Goal: Task Accomplishment & Management: Complete application form

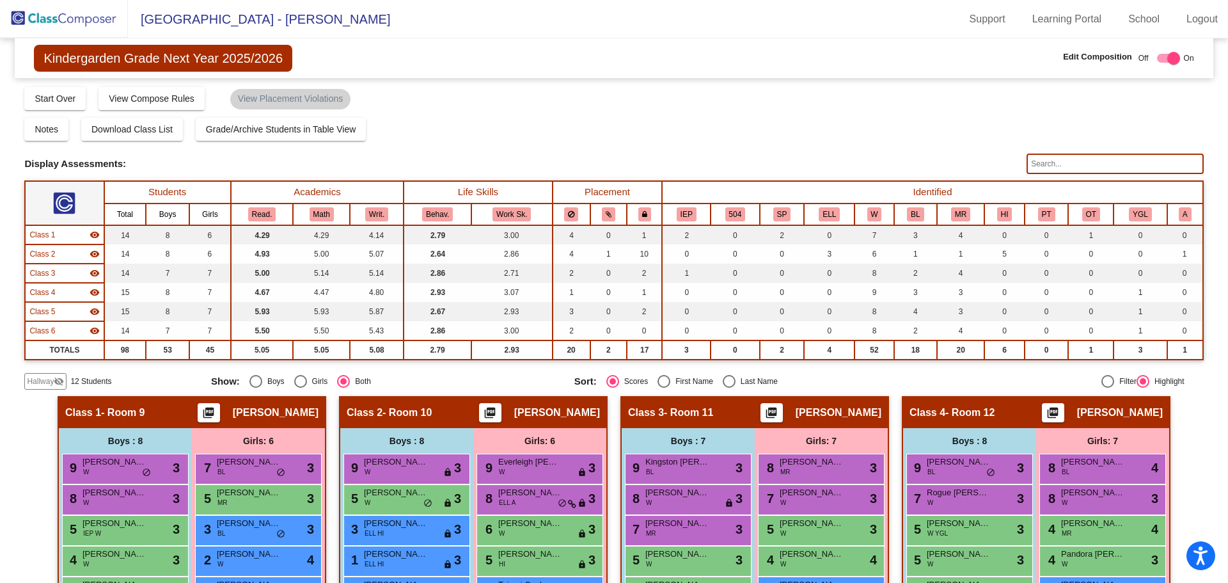
scroll to position [320, 0]
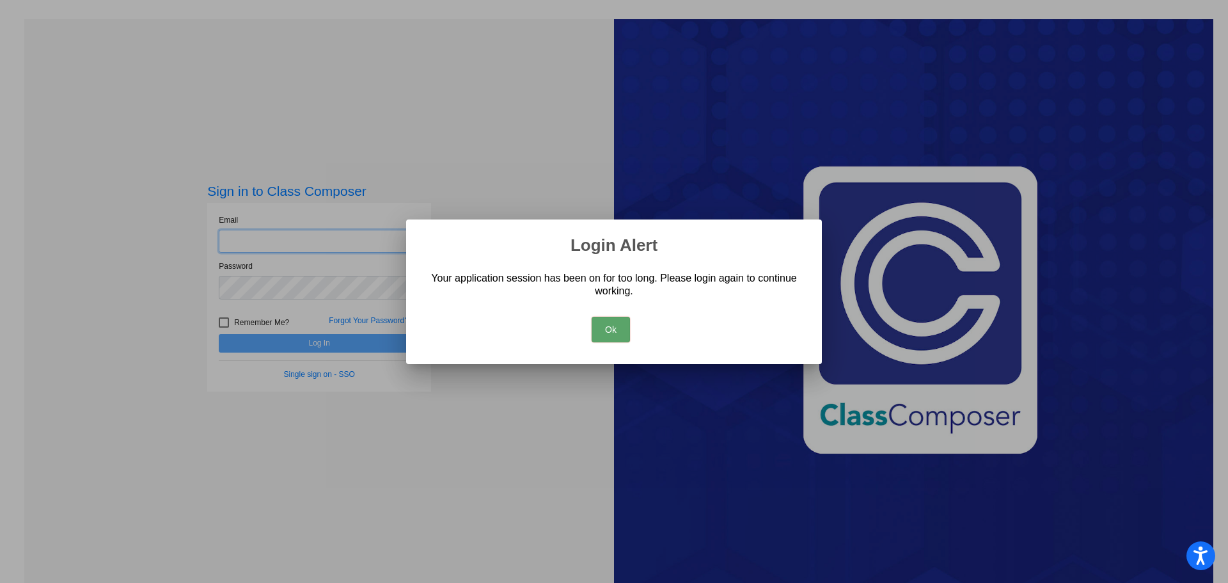
type input "[EMAIL_ADDRESS][DOMAIN_NAME]"
click at [603, 330] on button "Ok" at bounding box center [611, 330] width 38 height 26
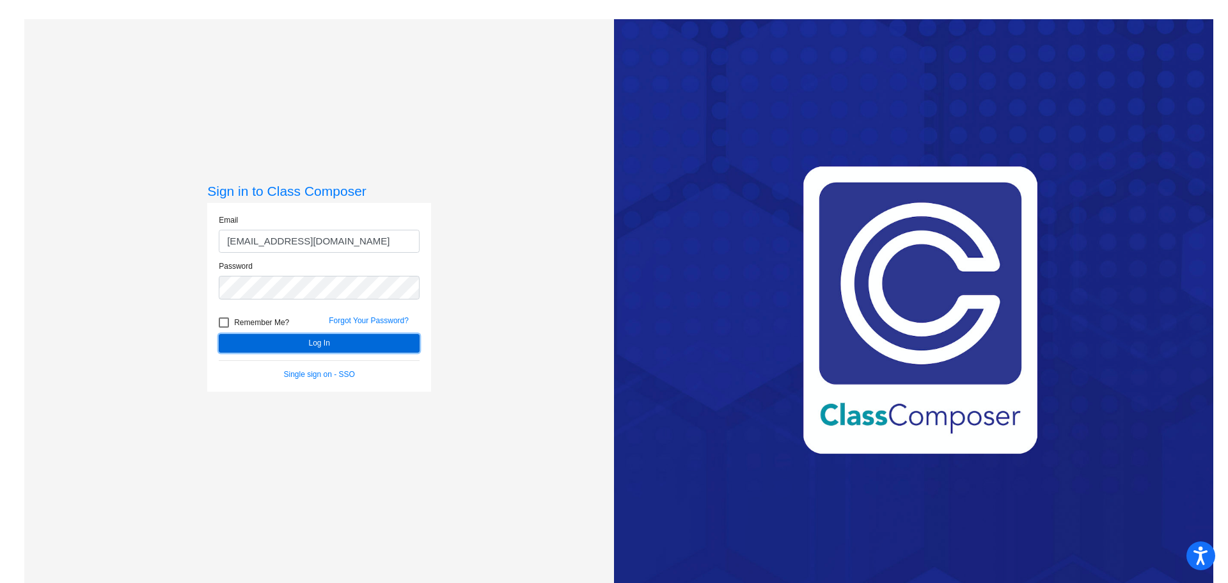
click at [391, 337] on button "Log In" at bounding box center [319, 343] width 201 height 19
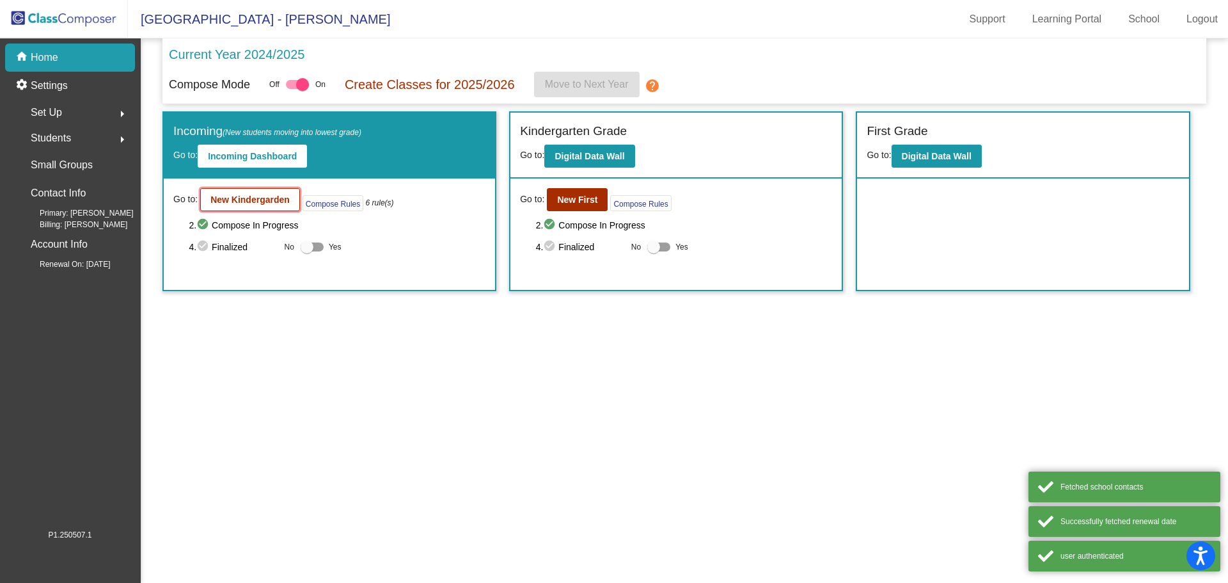
click at [269, 207] on button "New Kindergarden" at bounding box center [250, 199] width 100 height 23
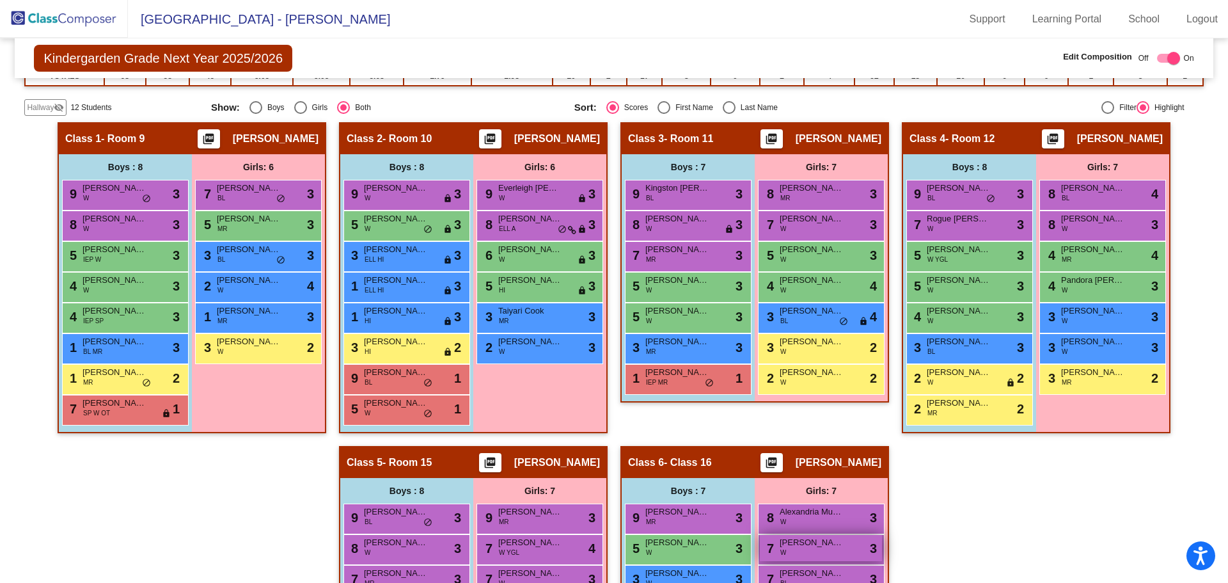
scroll to position [269, 0]
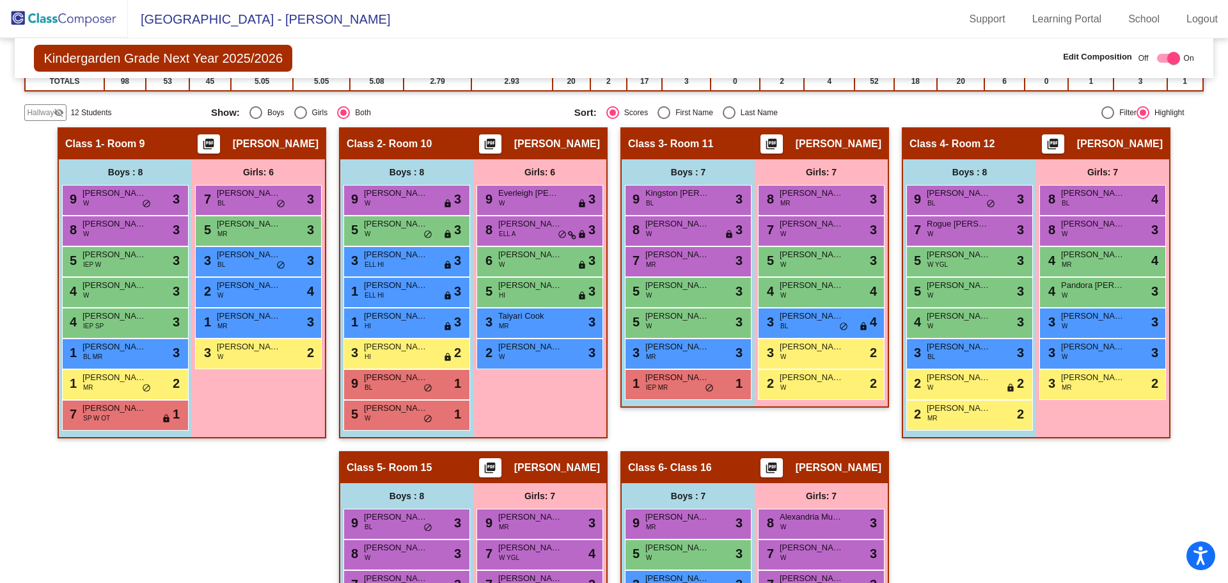
click at [727, 111] on div "Select an option" at bounding box center [729, 112] width 13 height 13
click at [729, 119] on input "Last Name" at bounding box center [729, 119] width 1 height 1
radio input "true"
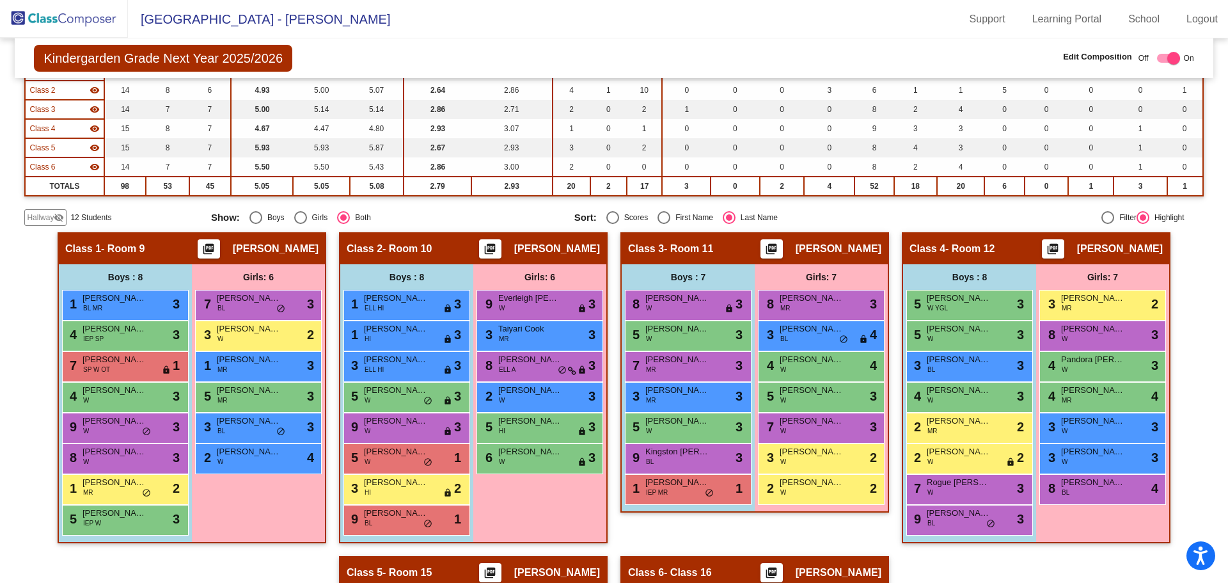
scroll to position [141, 0]
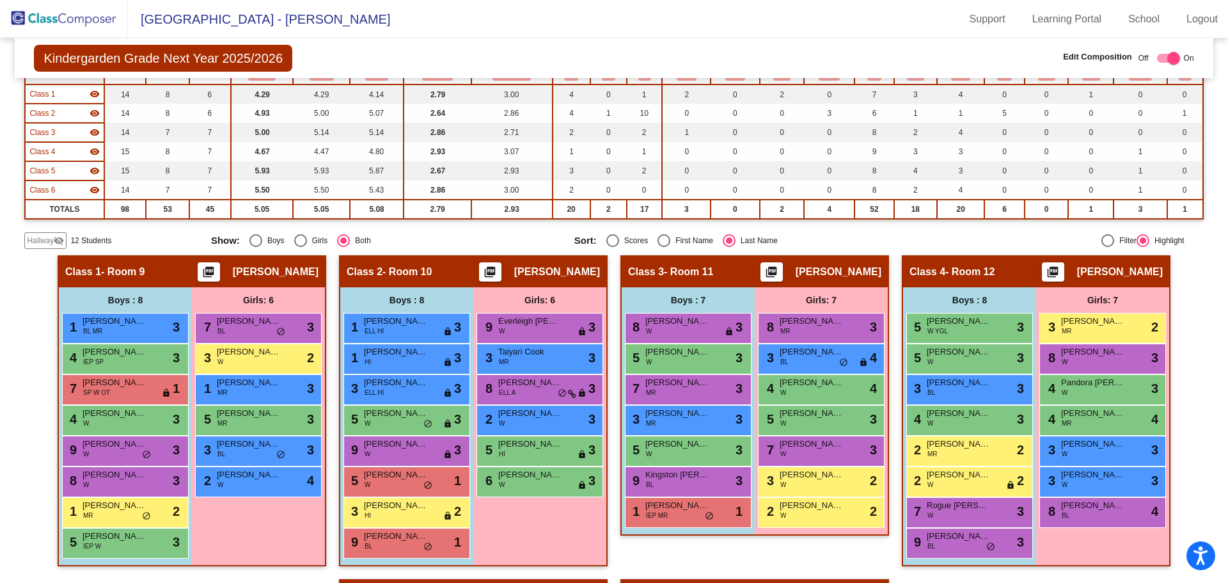
click at [33, 235] on span "Hallway" at bounding box center [40, 241] width 27 height 12
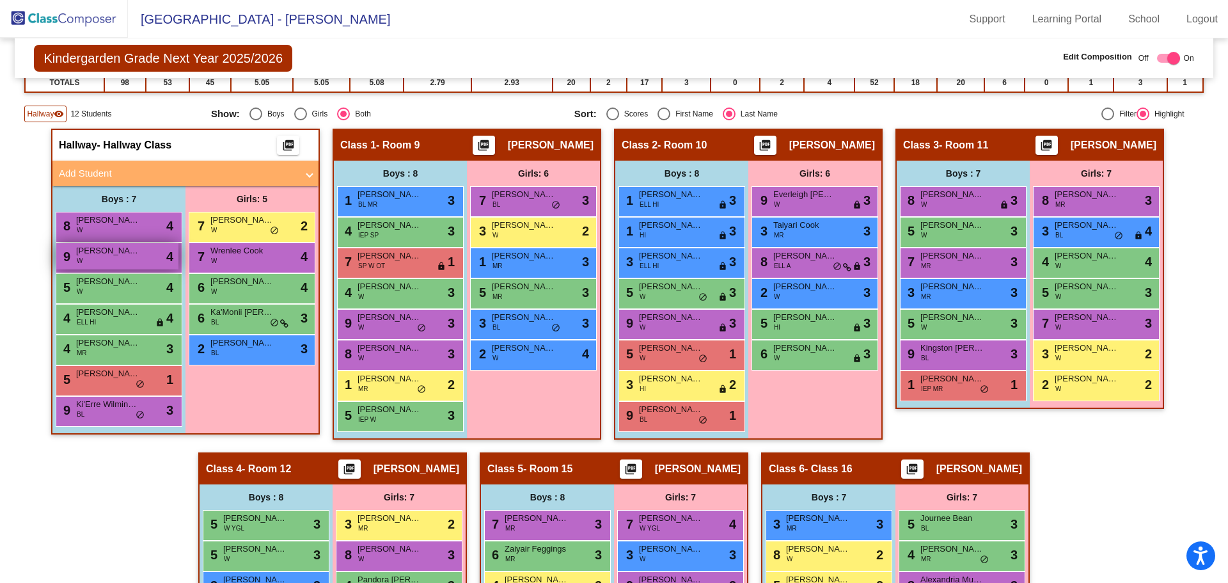
scroll to position [269, 0]
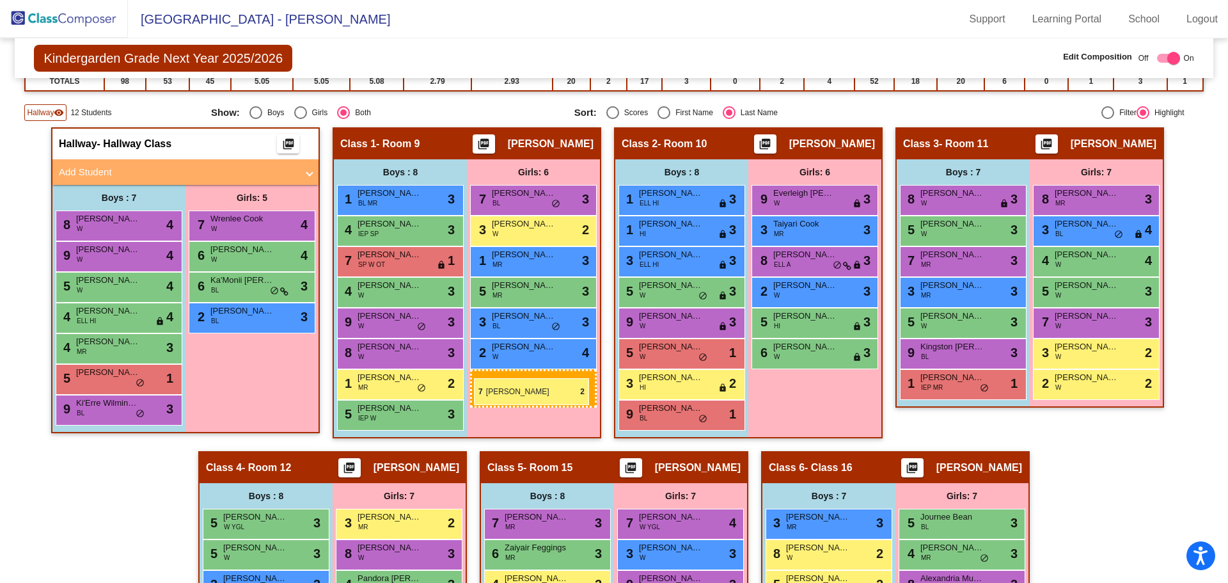
drag, startPoint x: 249, startPoint y: 223, endPoint x: 474, endPoint y: 378, distance: 273.6
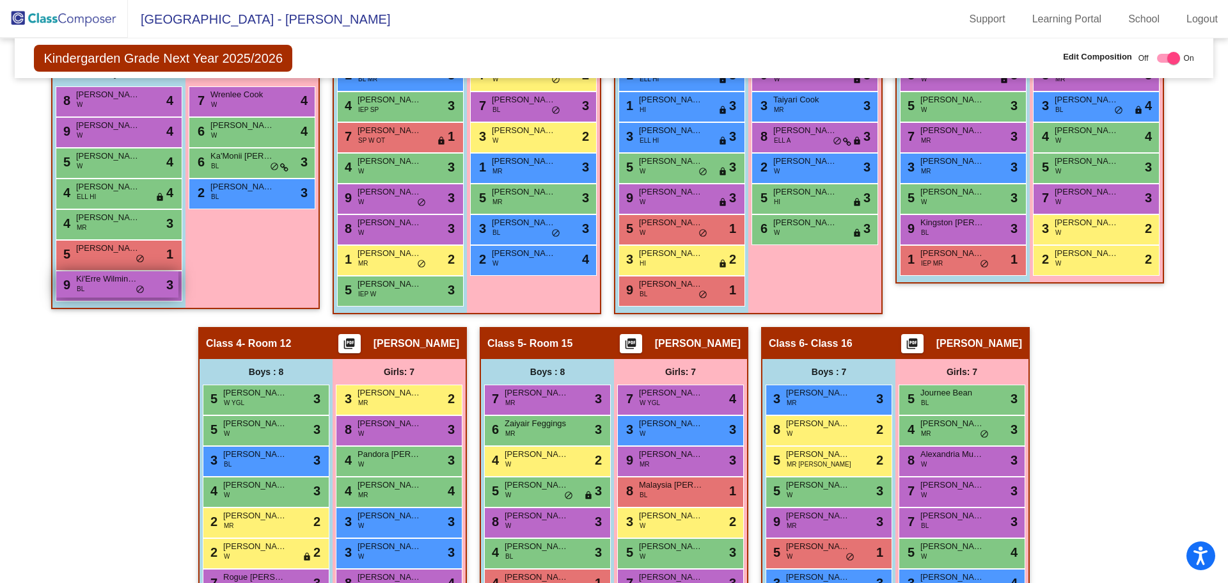
scroll to position [397, 0]
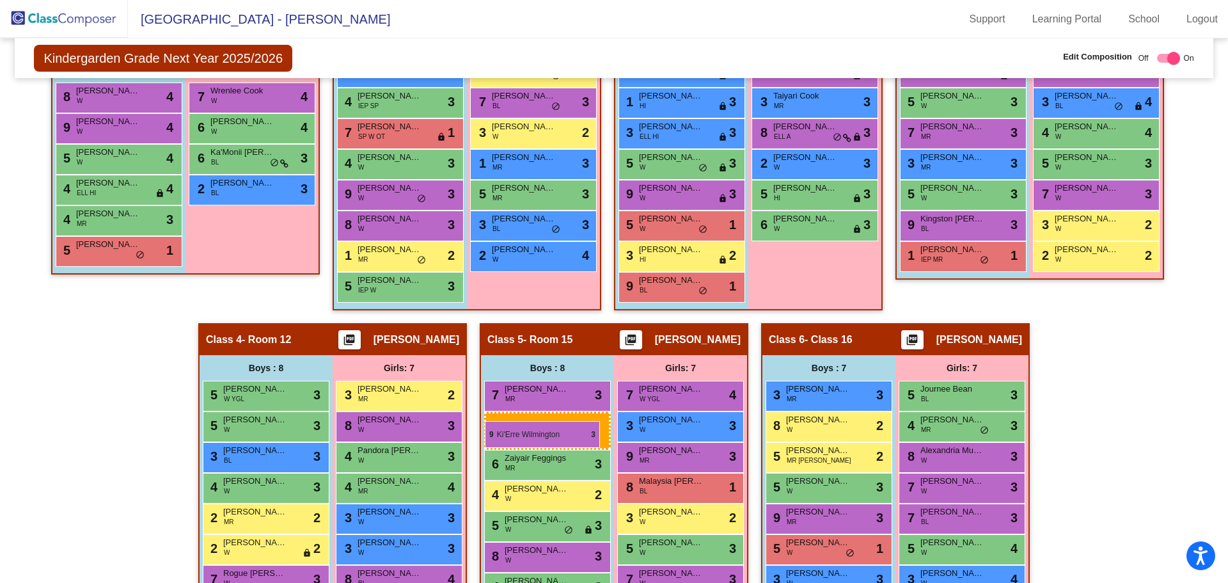
drag, startPoint x: 118, startPoint y: 285, endPoint x: 485, endPoint y: 421, distance: 390.8
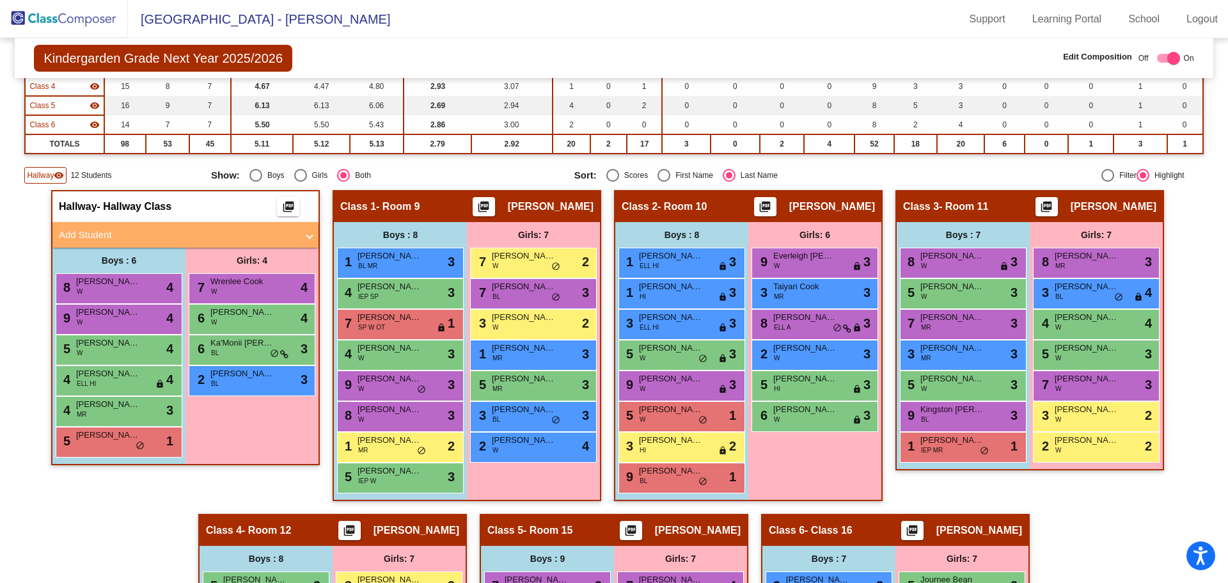
scroll to position [205, 0]
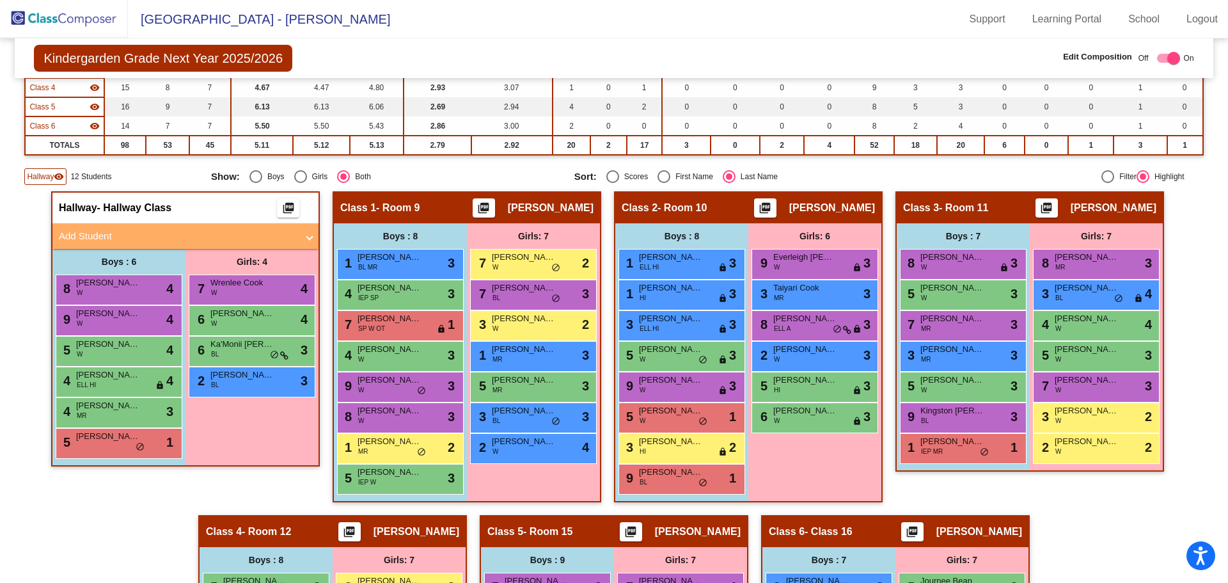
click at [94, 238] on mat-panel-title "Add Student" at bounding box center [178, 236] width 238 height 15
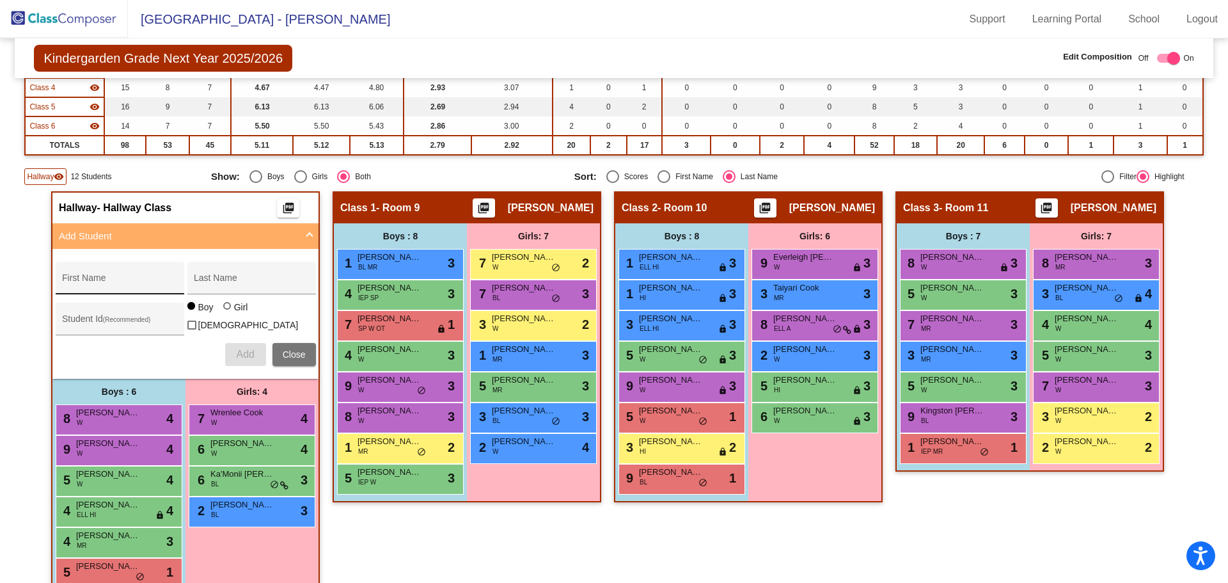
click at [81, 274] on div "First Name" at bounding box center [119, 282] width 115 height 26
type input "Izabella"
type input "[PERSON_NAME]"
click at [234, 312] on div "Girl" at bounding box center [240, 307] width 15 height 13
click at [228, 312] on input "Girl" at bounding box center [228, 312] width 1 height 1
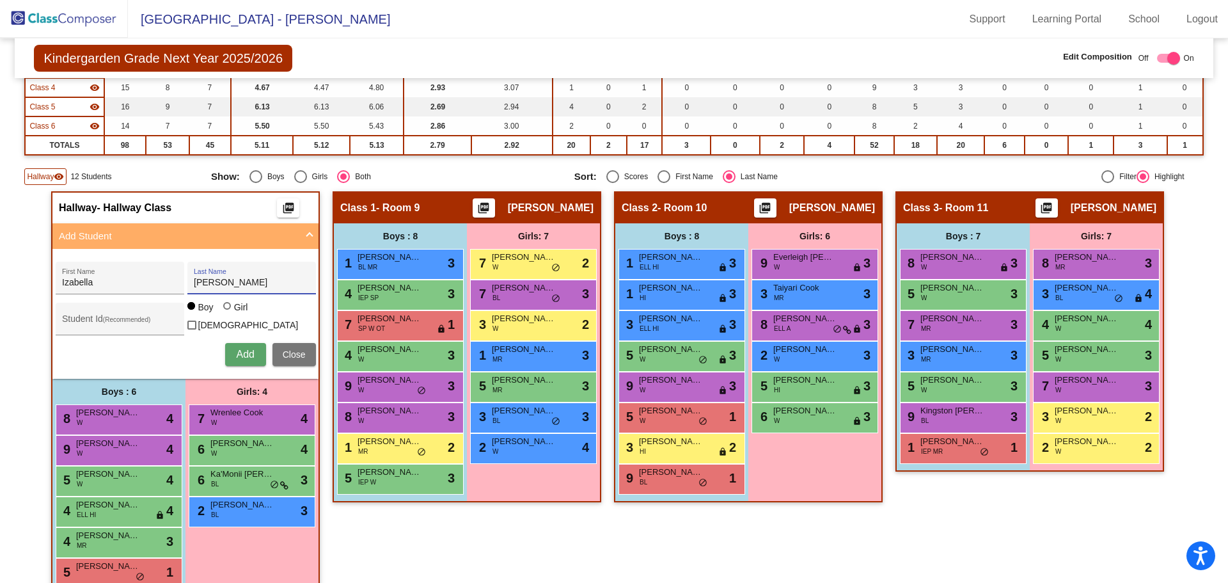
radio input "true"
click at [243, 349] on span "Add" at bounding box center [245, 354] width 18 height 11
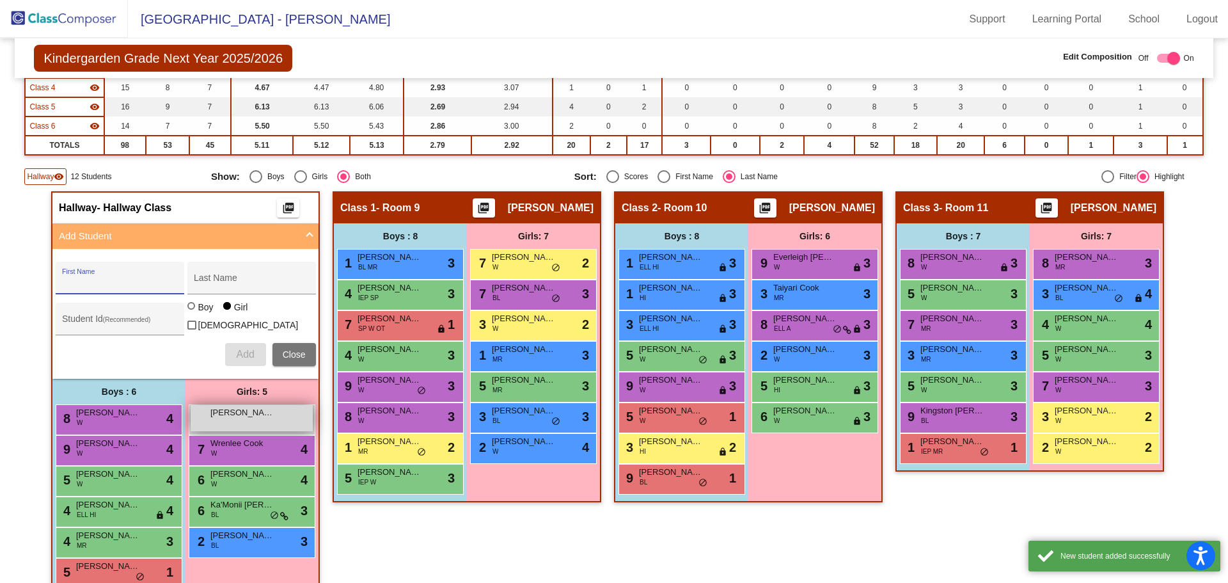
click at [232, 413] on span "[PERSON_NAME]" at bounding box center [242, 412] width 64 height 13
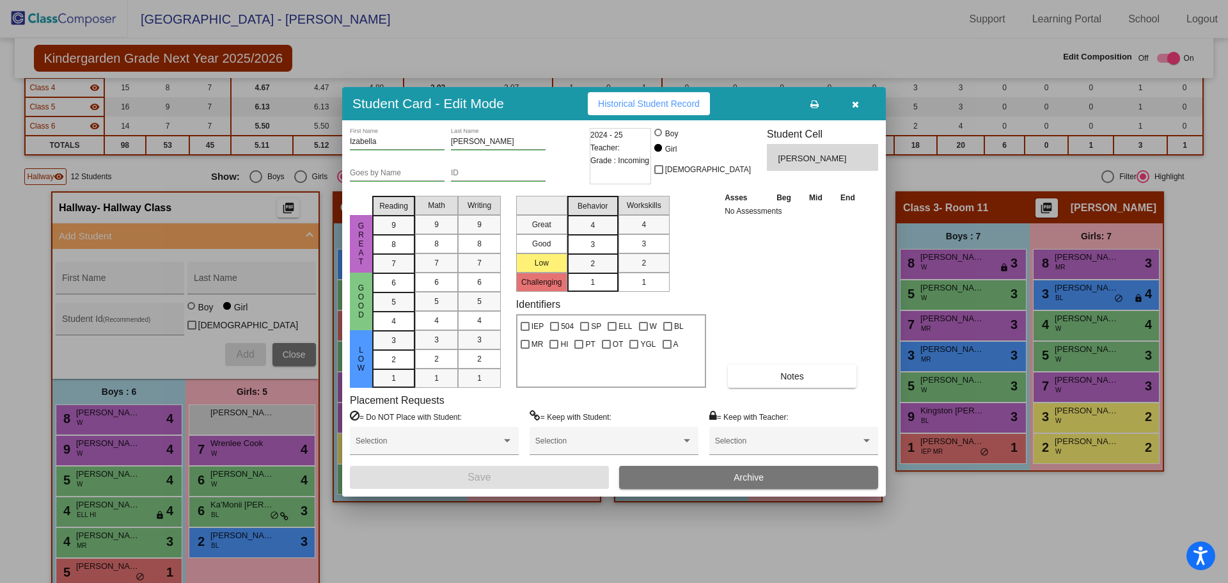
click at [590, 235] on div "3" at bounding box center [592, 225] width 25 height 19
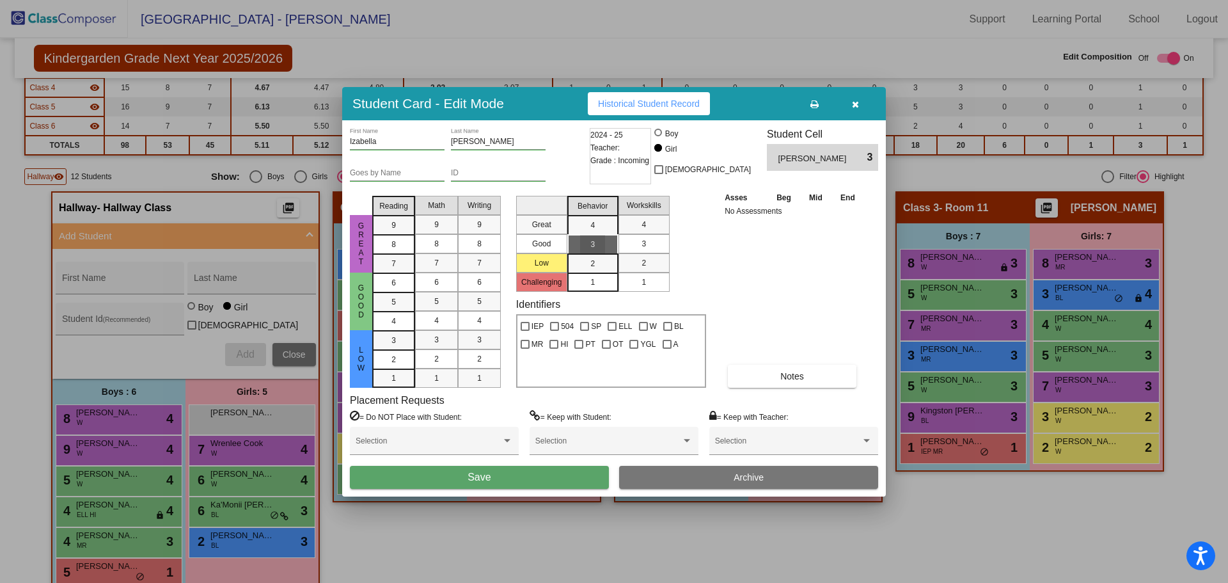
click at [607, 246] on mat-list-option "3" at bounding box center [592, 243] width 51 height 19
click at [635, 246] on div "3" at bounding box center [643, 243] width 25 height 19
click at [399, 341] on div "3" at bounding box center [393, 340] width 25 height 19
click at [429, 337] on div "3" at bounding box center [436, 339] width 25 height 19
click at [457, 330] on mat-list-option "3" at bounding box center [436, 339] width 43 height 19
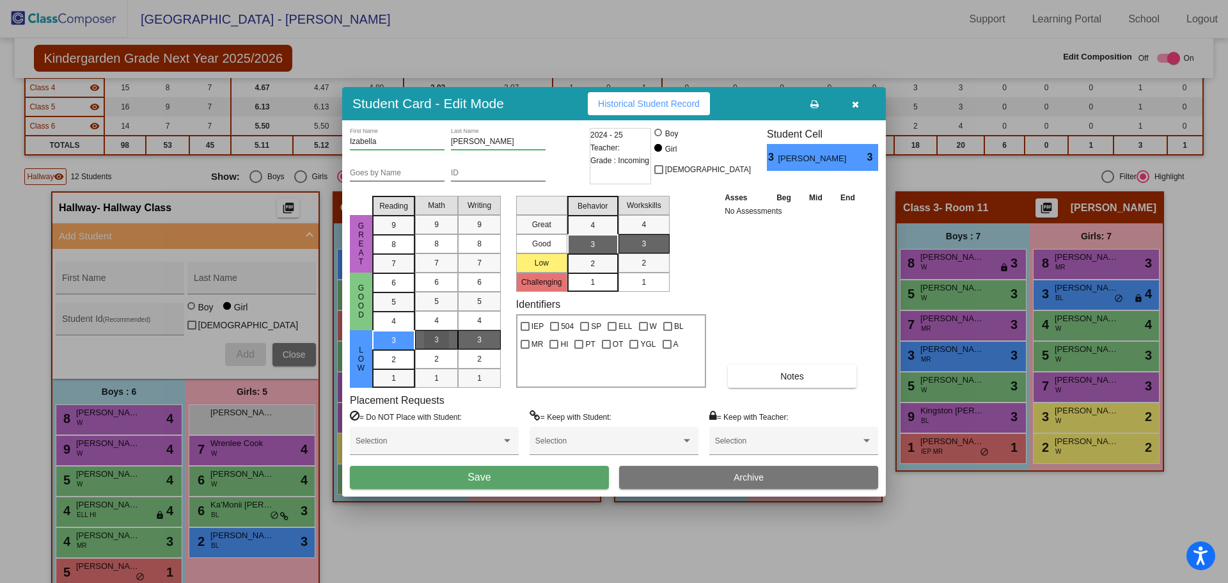
click at [471, 330] on div "3" at bounding box center [479, 339] width 25 height 19
click at [646, 326] on div at bounding box center [643, 326] width 9 height 9
click at [644, 331] on input "W" at bounding box center [643, 331] width 1 height 1
checkbox input "true"
click at [535, 475] on button "Save" at bounding box center [479, 477] width 259 height 23
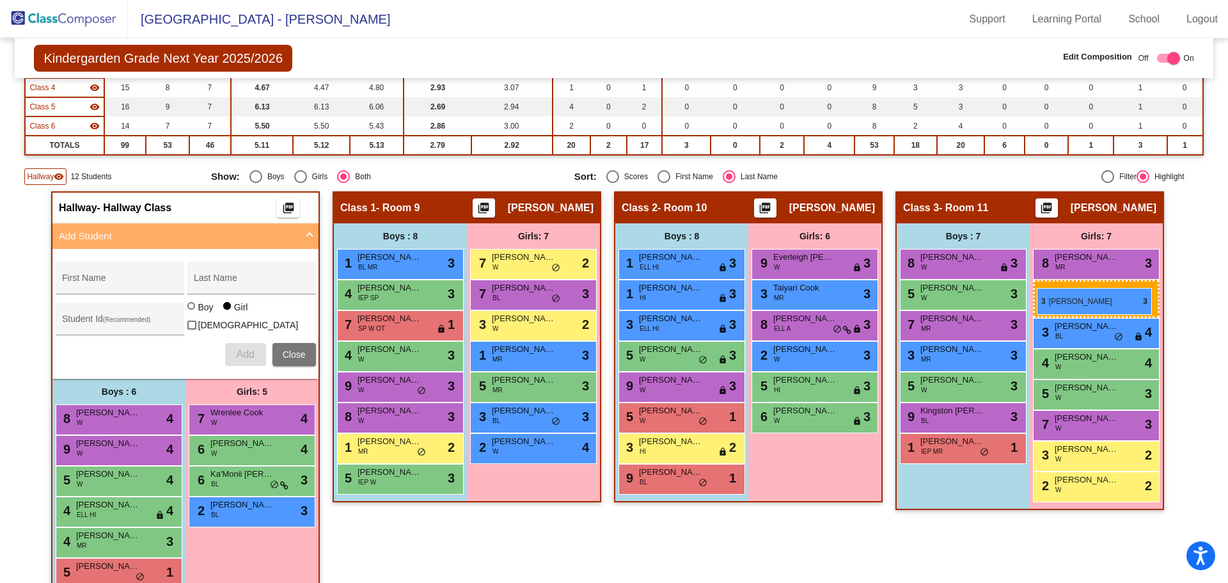
drag, startPoint x: 257, startPoint y: 413, endPoint x: 1037, endPoint y: 288, distance: 790.3
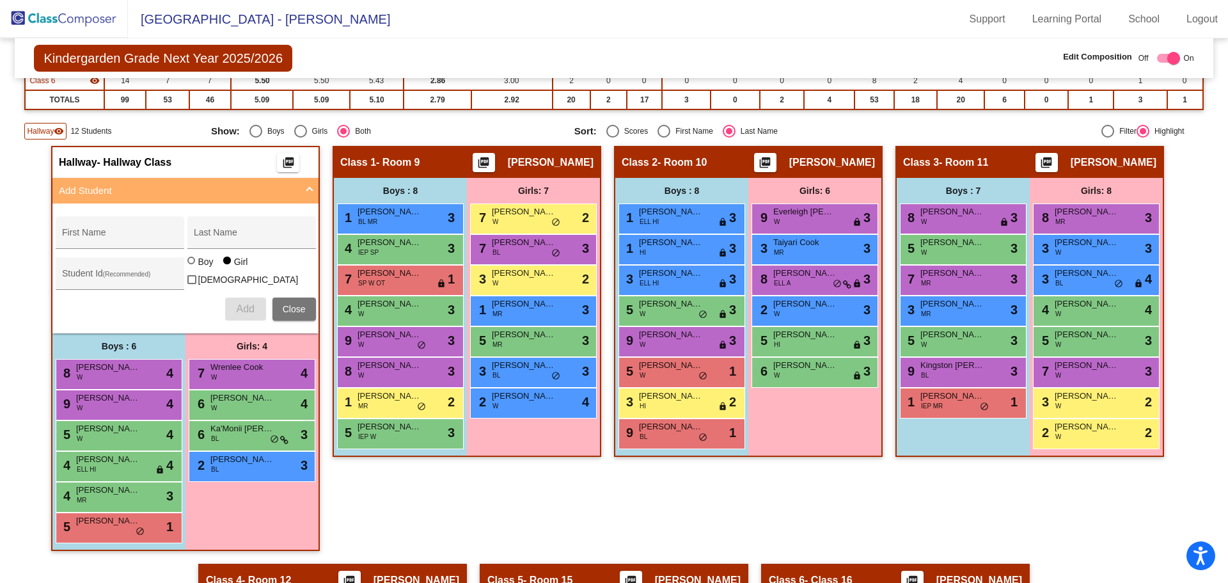
scroll to position [269, 0]
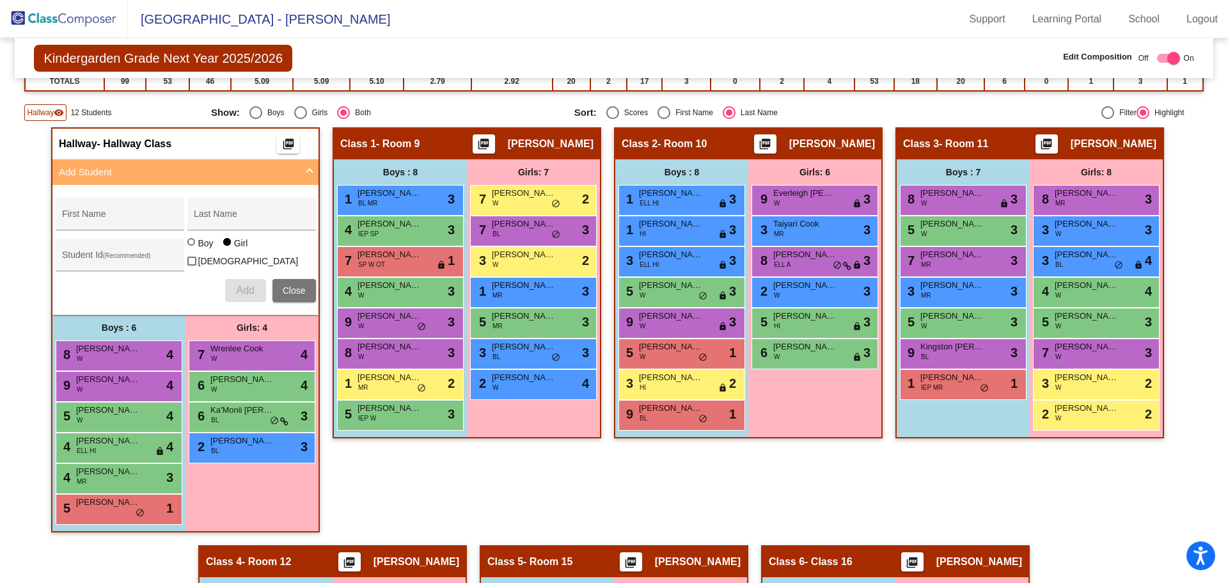
click at [678, 114] on div "First Name" at bounding box center [691, 113] width 43 height 12
click at [664, 119] on input "First Name" at bounding box center [663, 119] width 1 height 1
radio input "true"
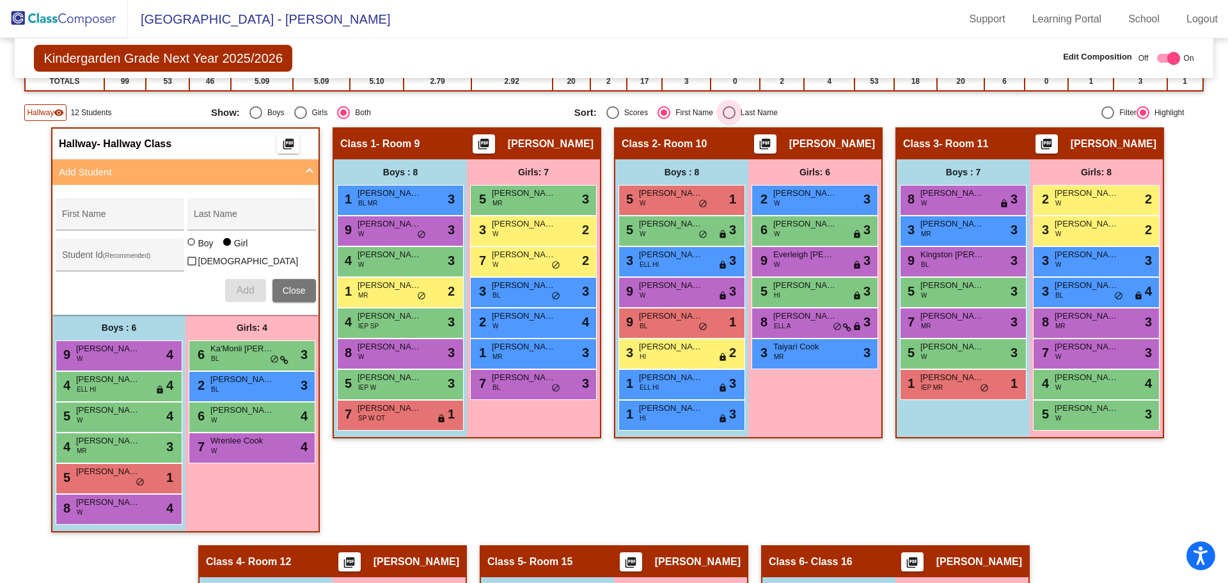
click at [729, 106] on div "Select an option" at bounding box center [729, 112] width 13 height 13
click at [729, 119] on input "Last Name" at bounding box center [729, 119] width 1 height 1
radio input "true"
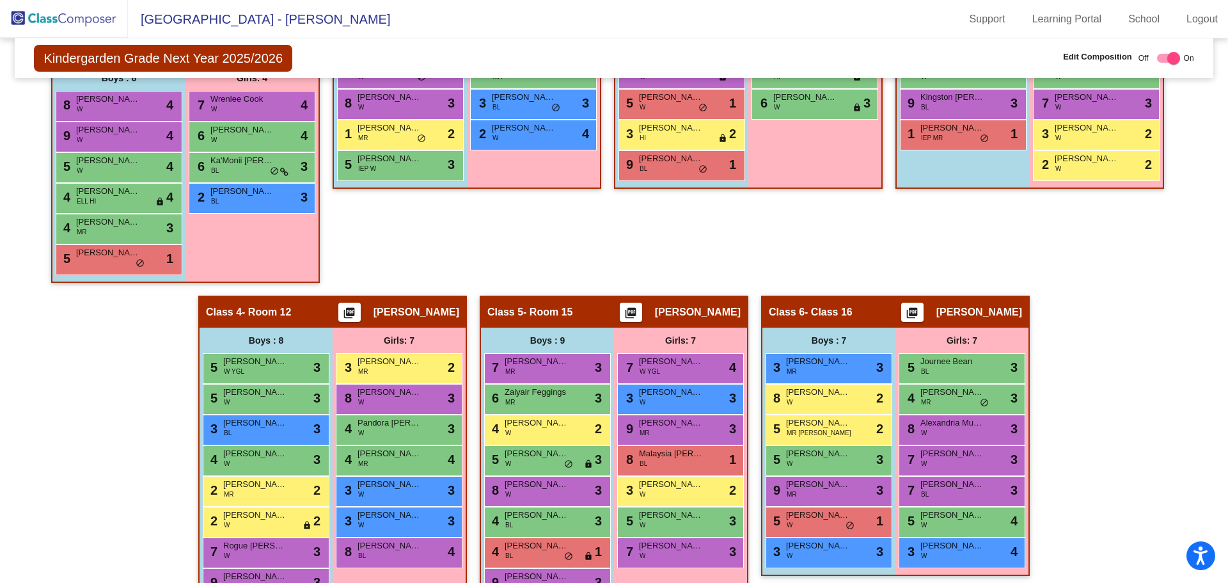
scroll to position [582, 0]
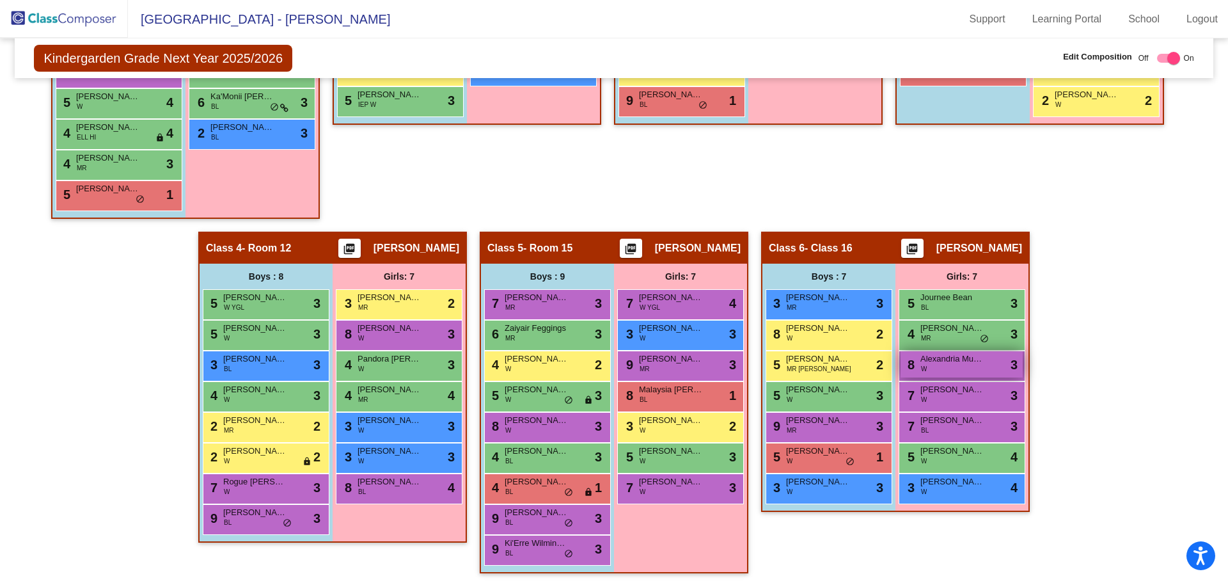
click at [953, 365] on div "8 Alexandria Munry W lock do_not_disturb_alt 3" at bounding box center [962, 364] width 122 height 26
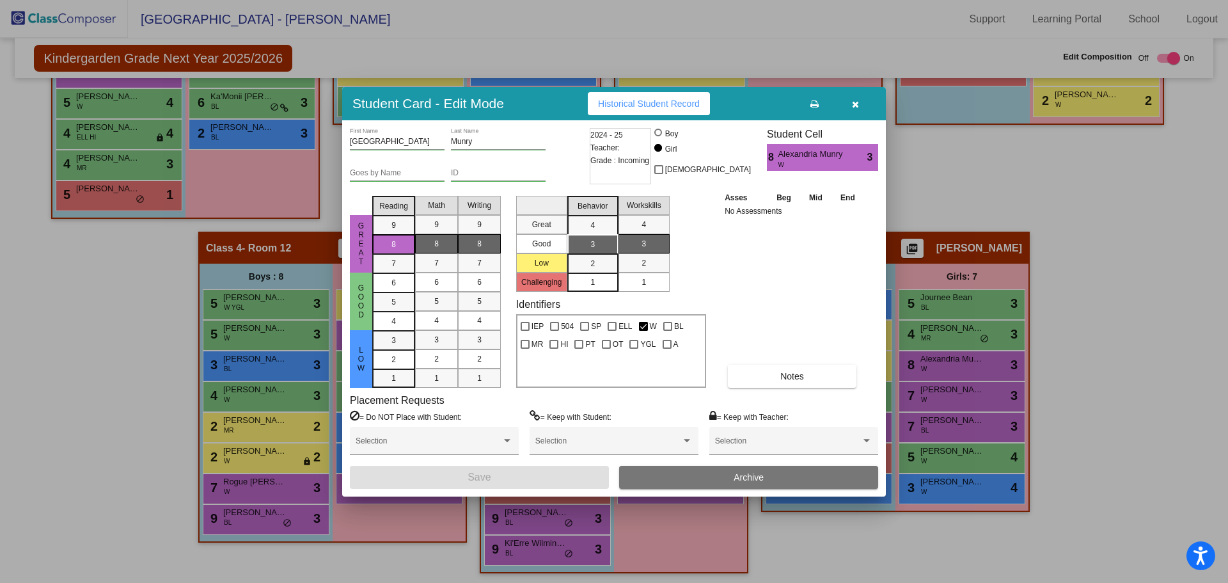
click at [858, 97] on button "button" at bounding box center [855, 103] width 41 height 23
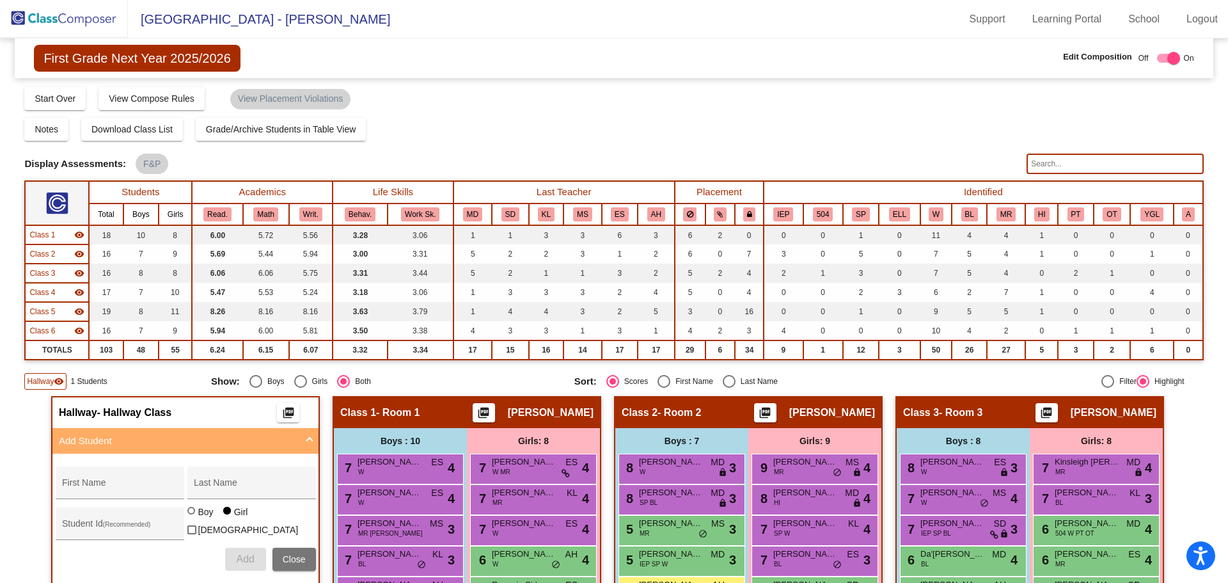
scroll to position [422, 0]
